Goal: Task Accomplishment & Management: Use online tool/utility

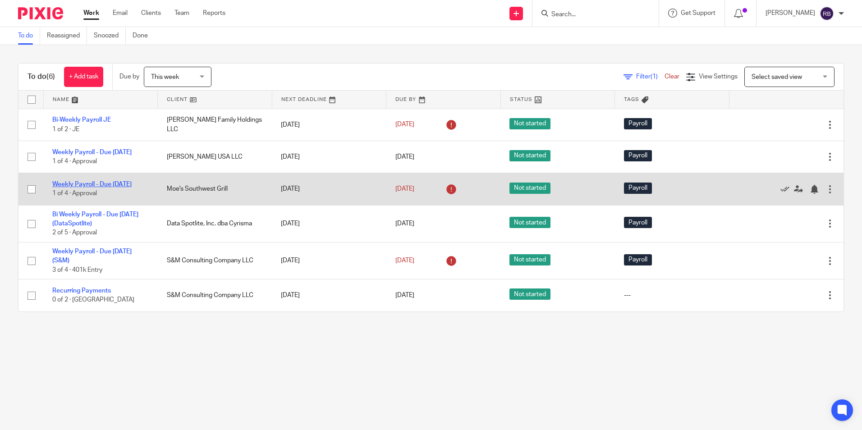
click at [79, 188] on link "Weekly Payroll - Due [DATE]" at bounding box center [91, 184] width 79 height 6
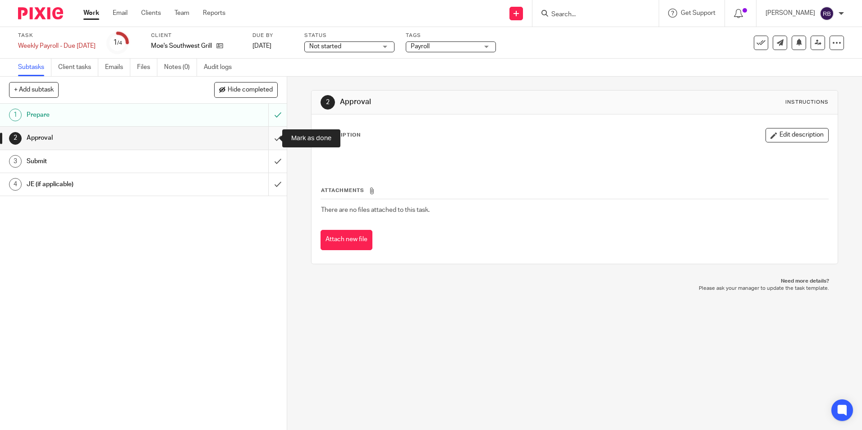
click at [271, 136] on input "submit" at bounding box center [143, 138] width 287 height 23
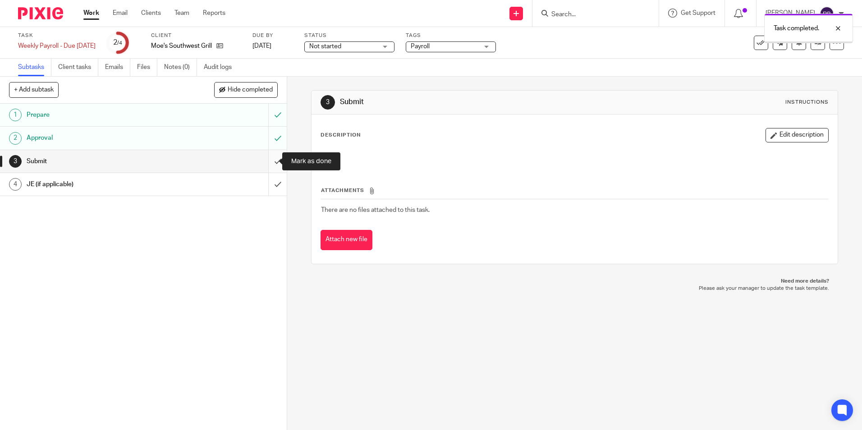
click at [269, 161] on input "submit" at bounding box center [143, 161] width 287 height 23
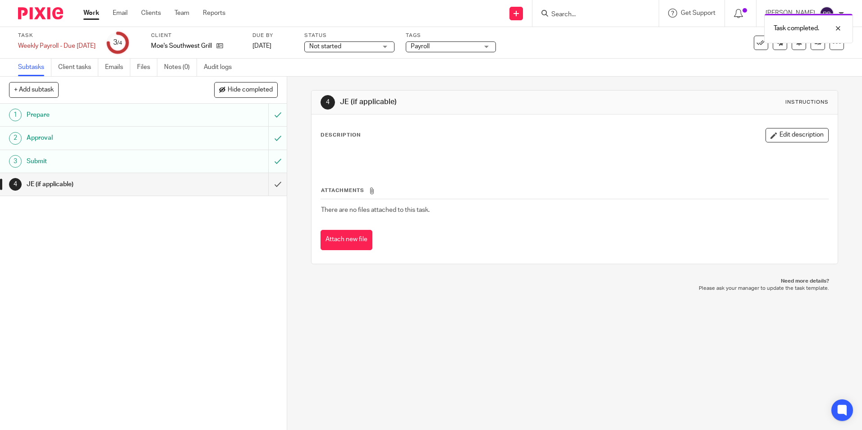
click at [88, 9] on link "Work" at bounding box center [91, 13] width 16 height 9
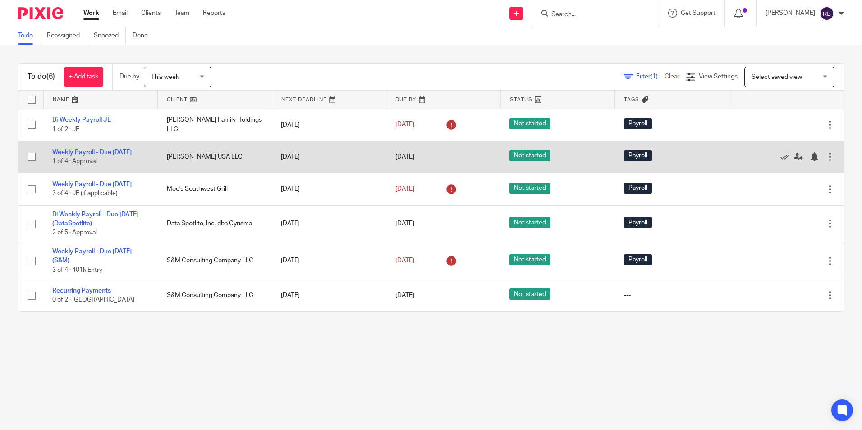
click at [79, 146] on td "Weekly Payroll - Due Wednesday 1 of 4 · Approval" at bounding box center [100, 157] width 115 height 32
click at [78, 149] on link "Weekly Payroll - Due [DATE]" at bounding box center [91, 152] width 79 height 6
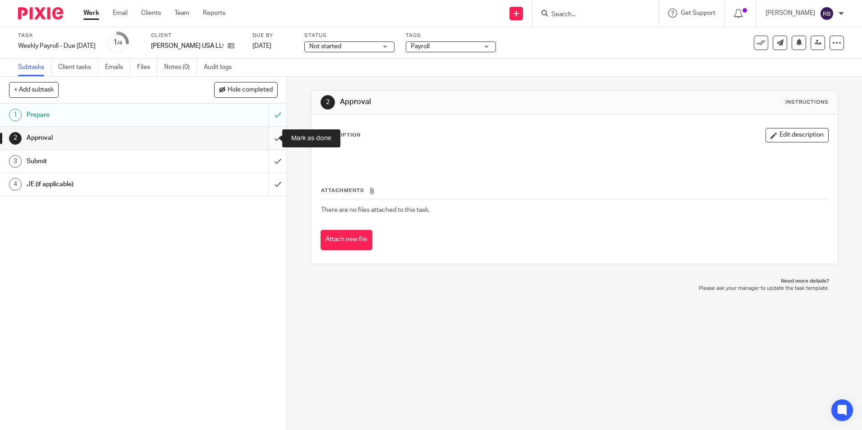
click at [269, 137] on input "submit" at bounding box center [143, 138] width 287 height 23
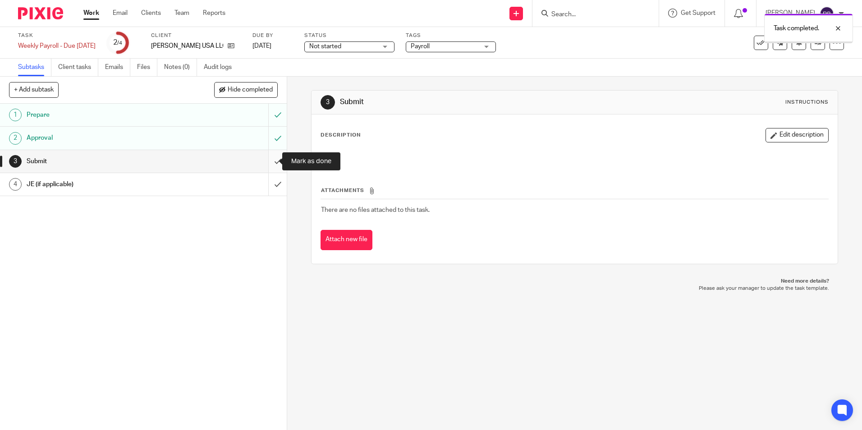
click at [270, 158] on input "submit" at bounding box center [143, 161] width 287 height 23
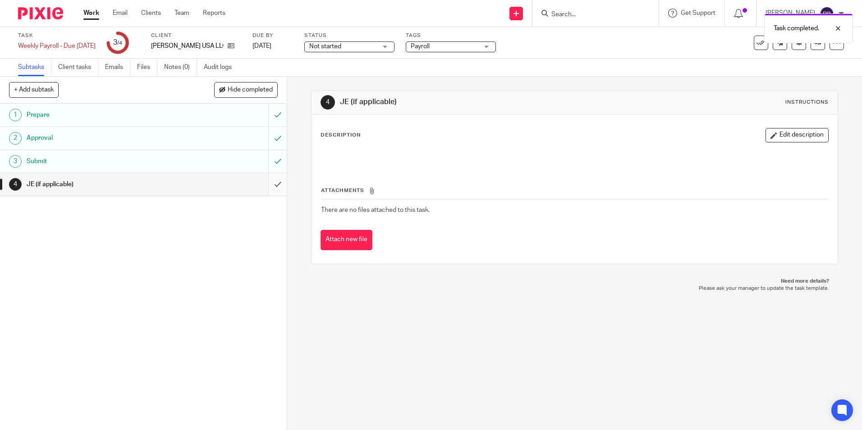
click at [270, 180] on input "submit" at bounding box center [143, 184] width 287 height 23
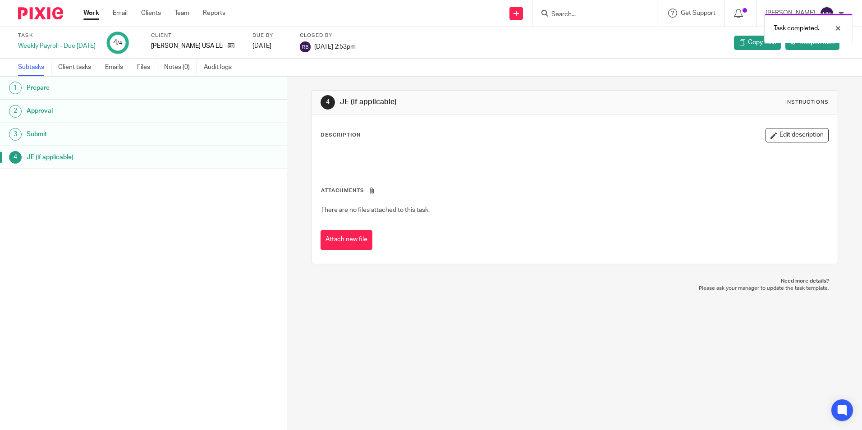
click at [89, 11] on link "Work" at bounding box center [91, 13] width 16 height 9
